Goal: Task Accomplishment & Management: Use online tool/utility

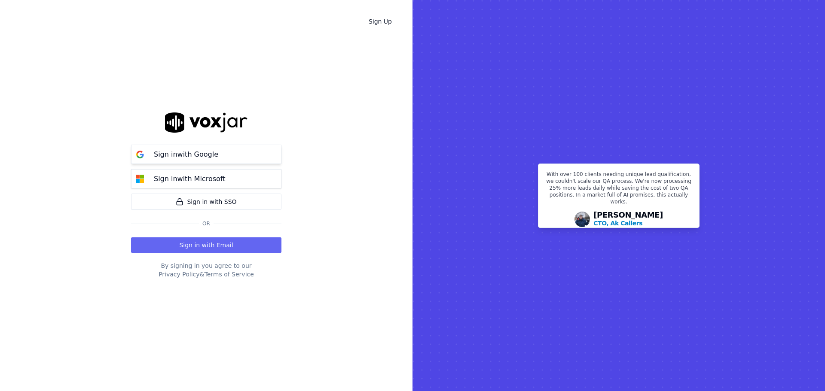
click at [193, 158] on p "Sign in with Google" at bounding box center [186, 155] width 64 height 10
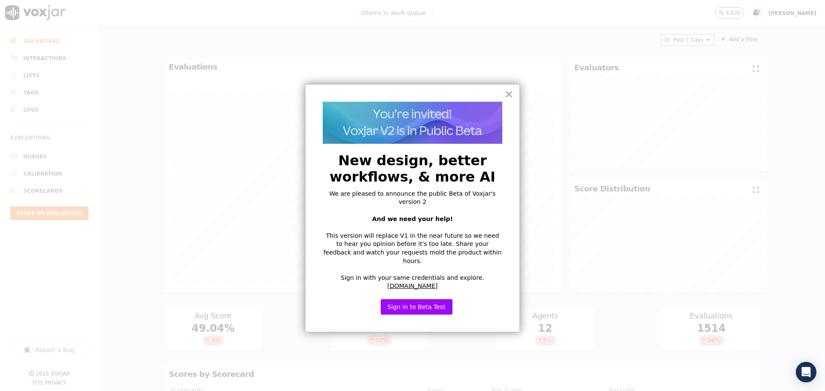
click at [509, 93] on button "×" at bounding box center [509, 94] width 8 height 14
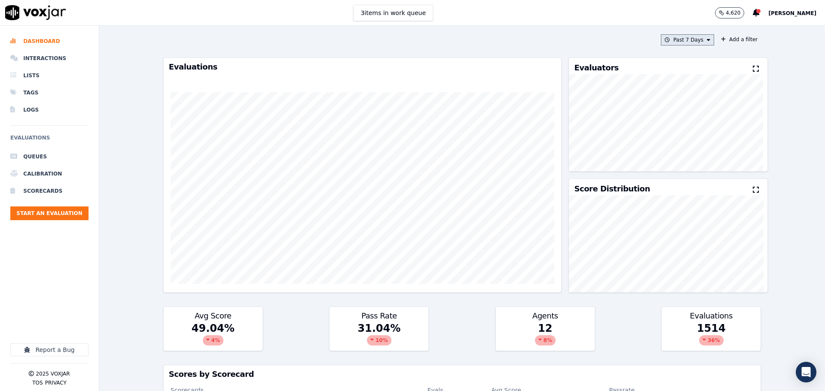
click at [693, 41] on button "Past 7 Days" at bounding box center [687, 39] width 53 height 11
click at [679, 107] on div "This Month" at bounding box center [689, 107] width 28 height 7
click at [693, 145] on button "Add" at bounding box center [701, 139] width 17 height 14
click at [731, 40] on button "Add a filter" at bounding box center [739, 39] width 43 height 10
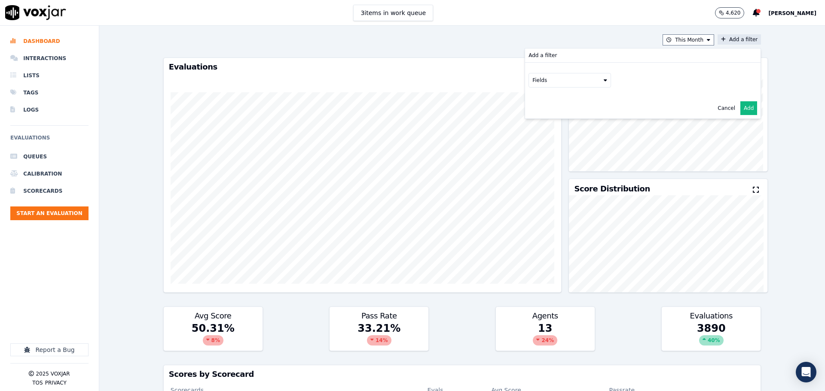
click at [576, 80] on button "Fields" at bounding box center [570, 80] width 83 height 15
click at [543, 164] on div "scorecard" at bounding box center [555, 167] width 25 height 7
click at [580, 103] on button "Fields" at bounding box center [580, 98] width 83 height 15
click at [567, 112] on label "title" at bounding box center [580, 113] width 78 height 10
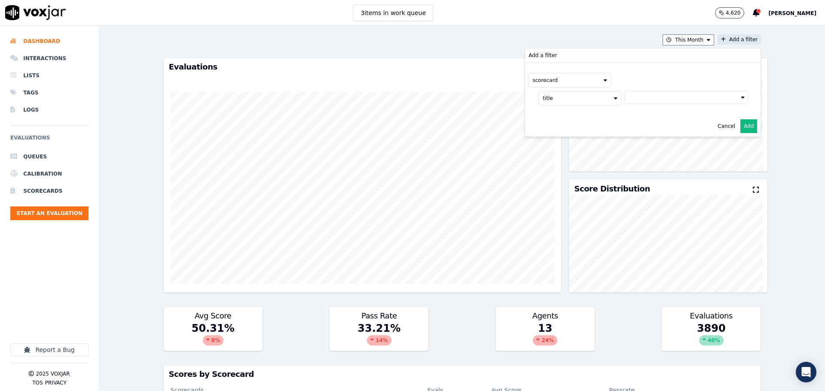
click at [634, 99] on button at bounding box center [687, 97] width 124 height 13
click at [641, 125] on div "2025 RSA Call Script 1.0 Scorecard" at bounding box center [686, 127] width 90 height 7
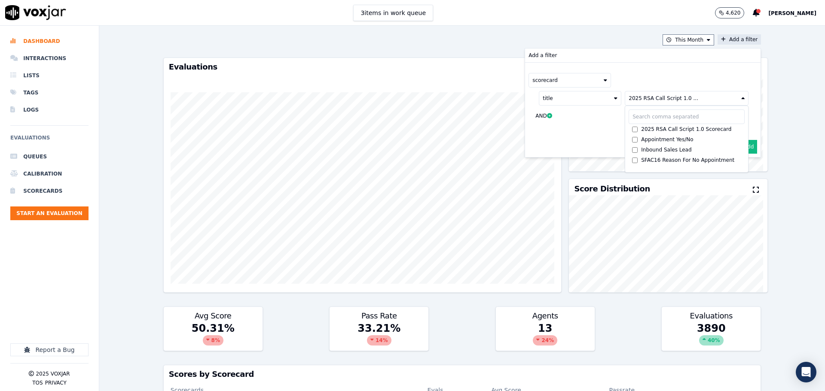
click at [741, 146] on button "Add" at bounding box center [748, 147] width 17 height 14
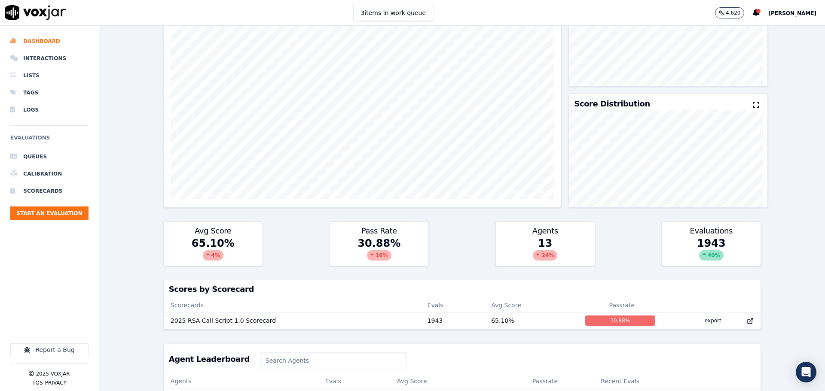
scroll to position [92, 0]
